Goal: Information Seeking & Learning: Learn about a topic

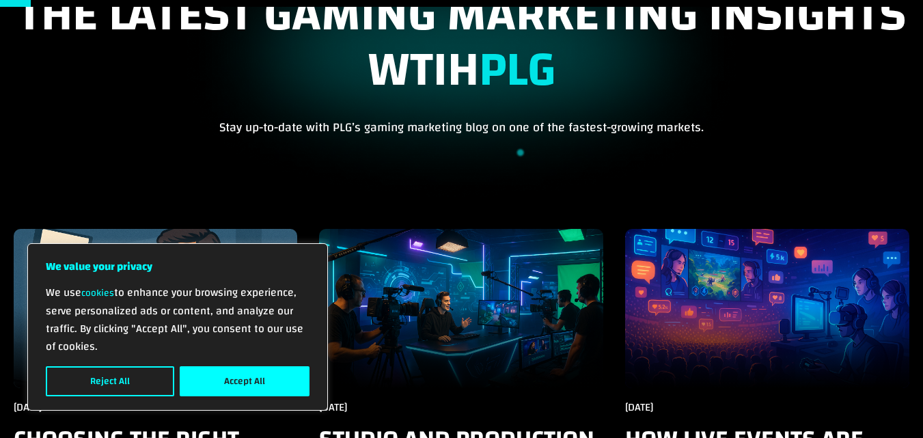
scroll to position [133, 0]
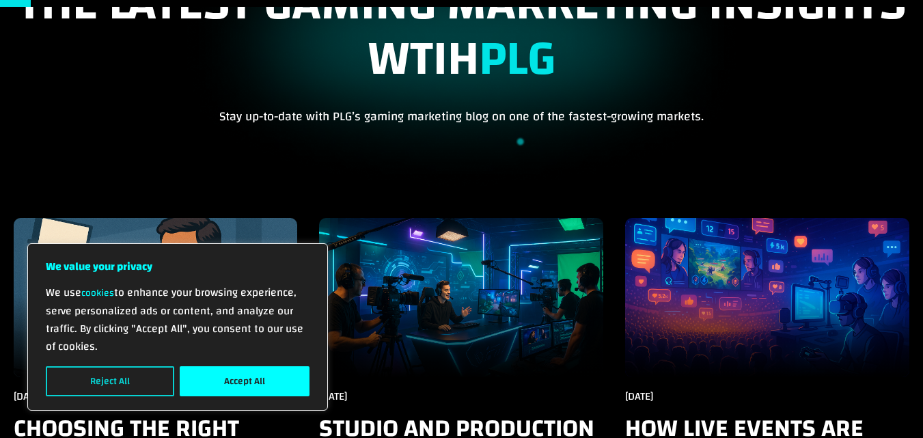
click at [132, 380] on button "Reject All" at bounding box center [110, 381] width 128 height 30
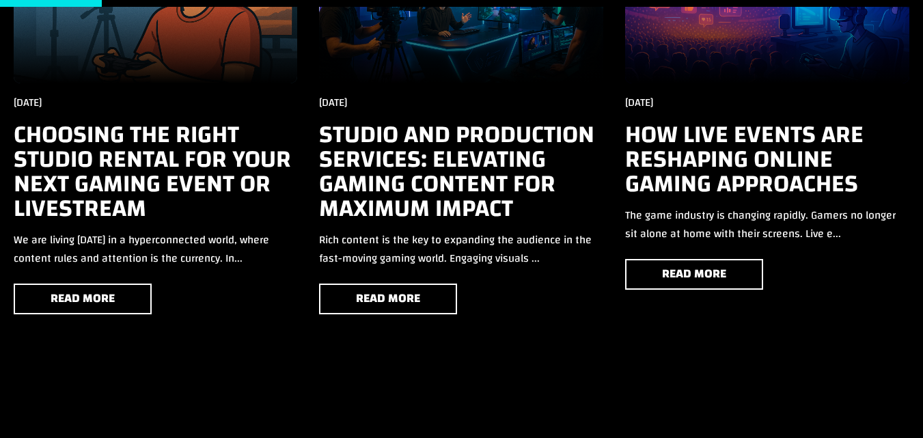
scroll to position [427, 0]
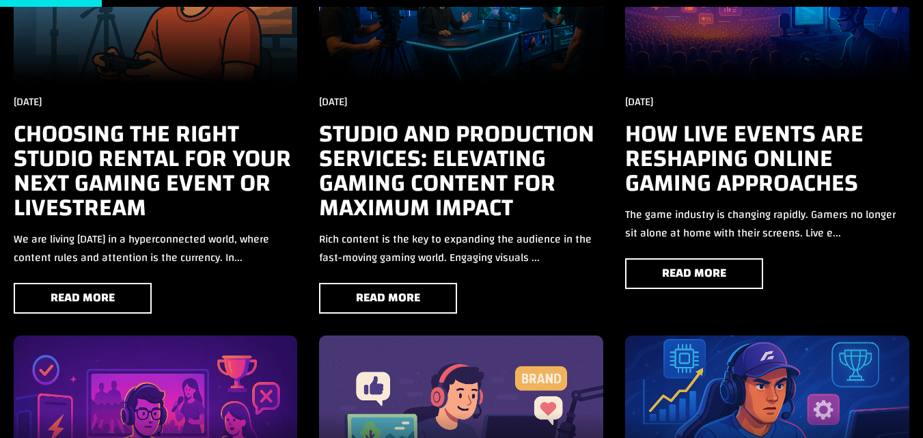
click at [719, 81] on div at bounding box center [767, 2] width 284 height 159
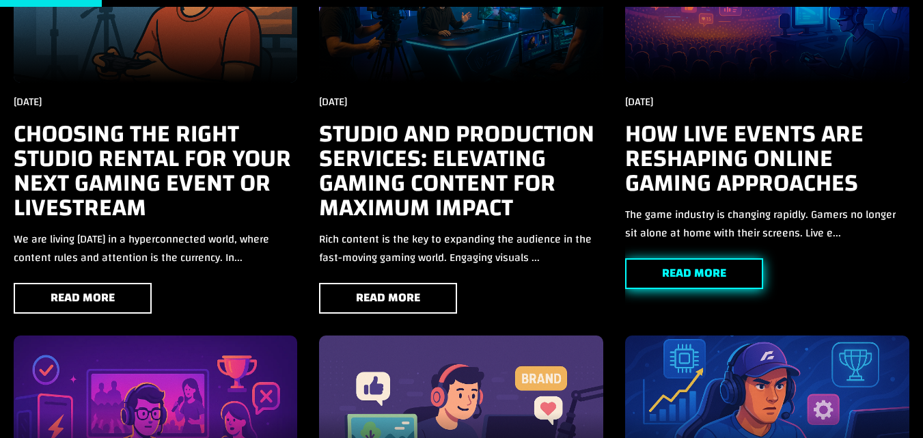
click at [697, 271] on link "Read More" at bounding box center [694, 273] width 138 height 31
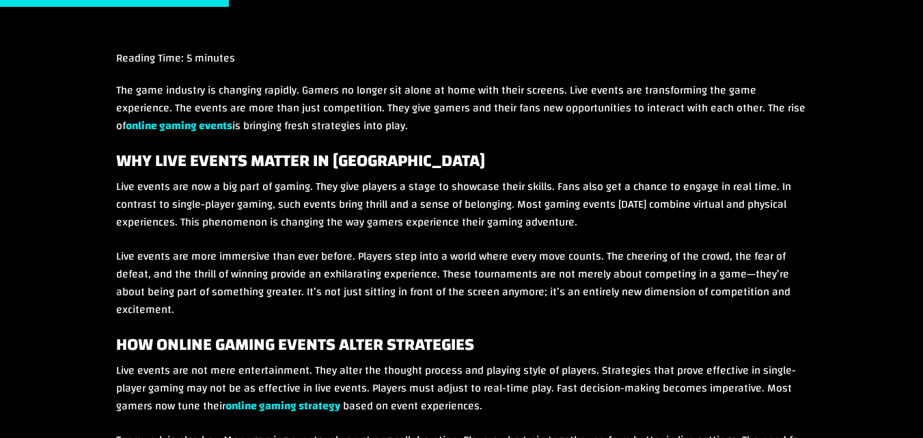
scroll to position [1023, 0]
